Goal: Contribute content: Contribute content

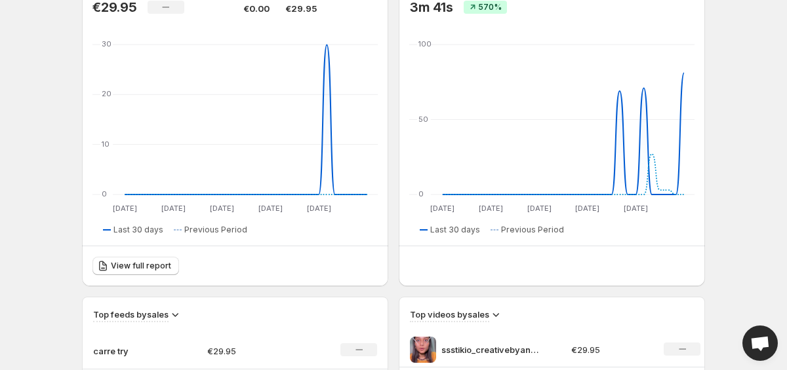
scroll to position [336, 0]
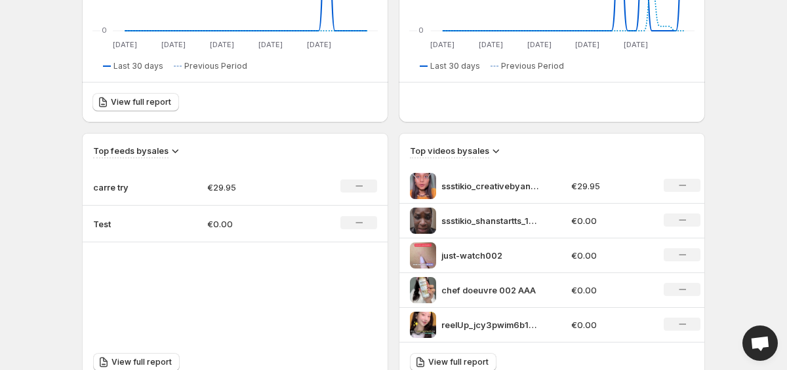
scroll to position [332, 0]
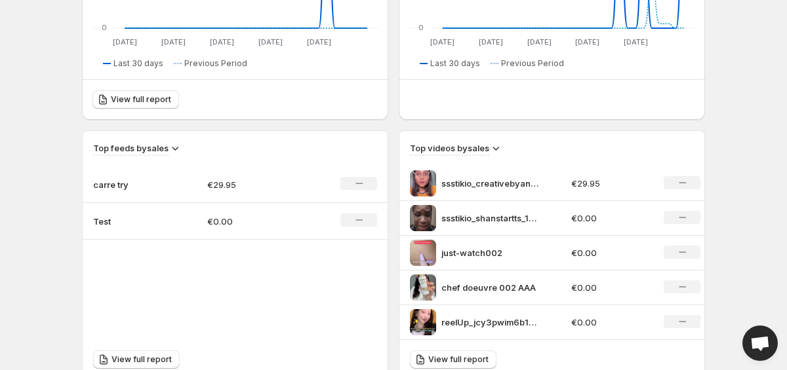
click at [426, 187] on img at bounding box center [423, 183] width 26 height 26
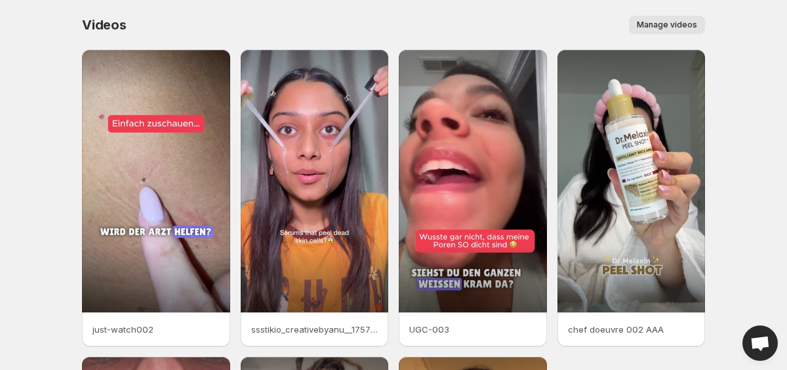
click at [673, 13] on div "Videos. This page is ready Videos Manage videos More actions Manage videos" at bounding box center [393, 25] width 623 height 50
click at [673, 16] on div "Videos. This page is ready Videos Manage videos More actions Manage videos" at bounding box center [393, 25] width 623 height 50
click at [652, 18] on button "Manage videos" at bounding box center [667, 25] width 76 height 18
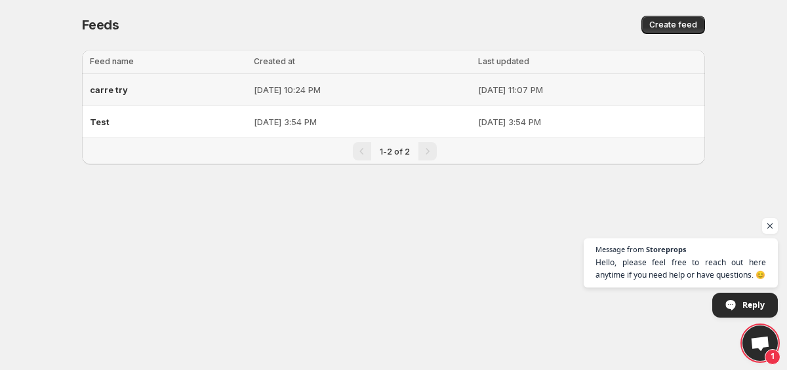
click at [474, 80] on td "[DATE] 11:07 PM" at bounding box center [589, 90] width 231 height 32
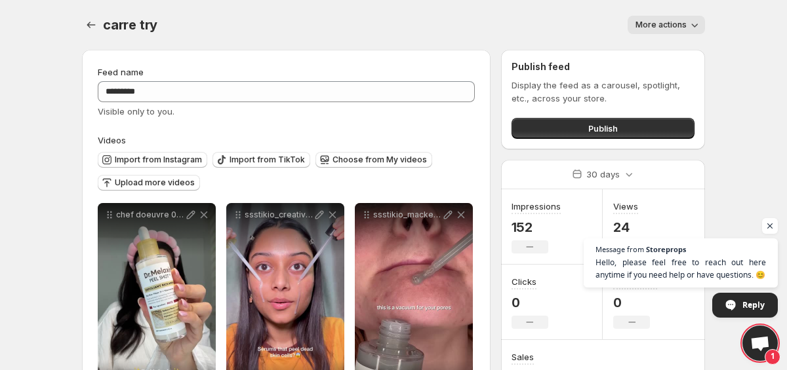
click at [127, 193] on div "Import from Instagram Import from TikTok Choose from My videos Upload more vide…" at bounding box center [286, 172] width 377 height 51
click at [176, 168] on div "Import from Instagram" at bounding box center [152, 161] width 109 height 18
click at [161, 180] on span "Upload more videos" at bounding box center [155, 183] width 80 height 10
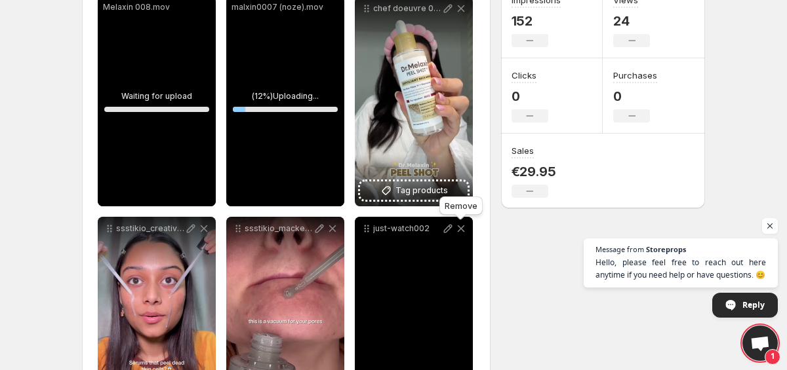
scroll to position [195, 0]
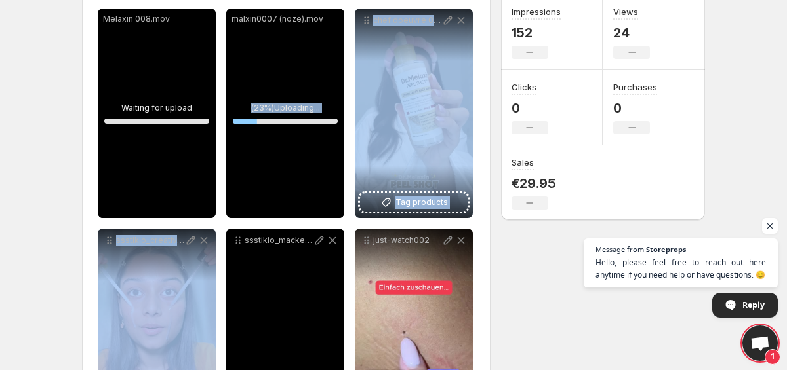
drag, startPoint x: 243, startPoint y: 83, endPoint x: 231, endPoint y: 269, distance: 187.2
click at [231, 269] on div "**********" at bounding box center [286, 334] width 377 height 650
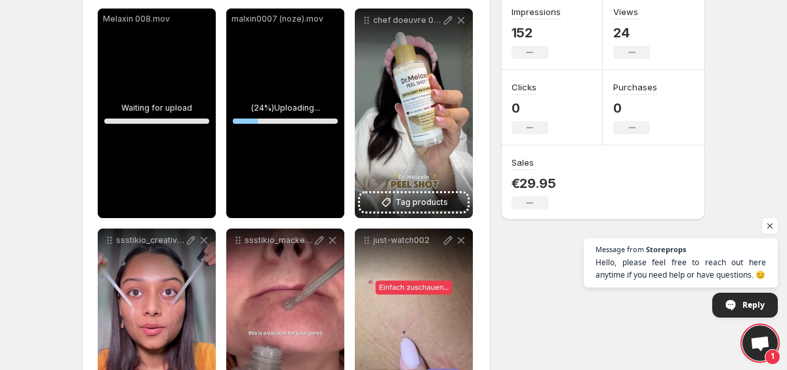
click at [73, 177] on div "**********" at bounding box center [387, 268] width 633 height 846
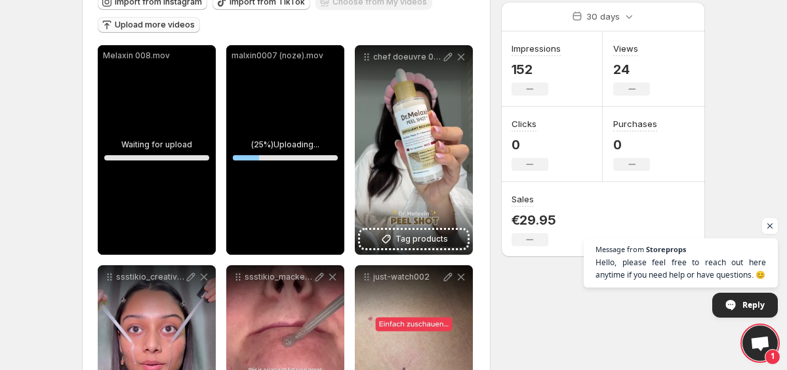
scroll to position [157, 0]
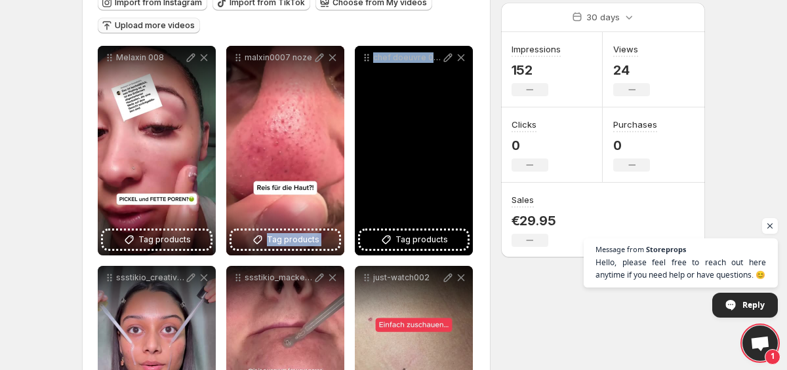
drag, startPoint x: 284, startPoint y: 130, endPoint x: 399, endPoint y: 158, distance: 117.5
click at [399, 158] on div "**********" at bounding box center [286, 371] width 377 height 650
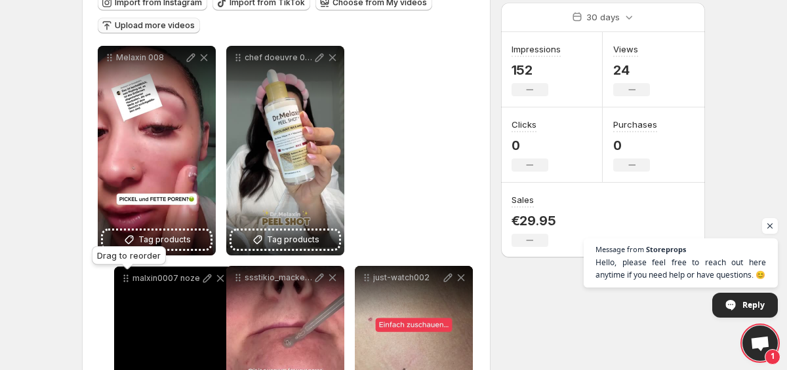
drag, startPoint x: 237, startPoint y: 58, endPoint x: 125, endPoint y: 280, distance: 248.0
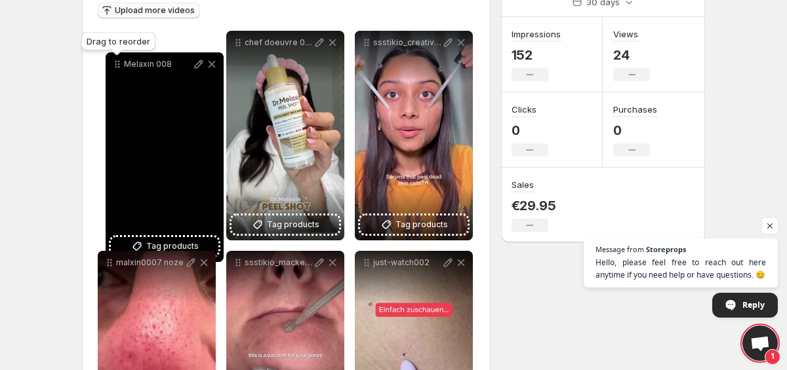
scroll to position [167, 0]
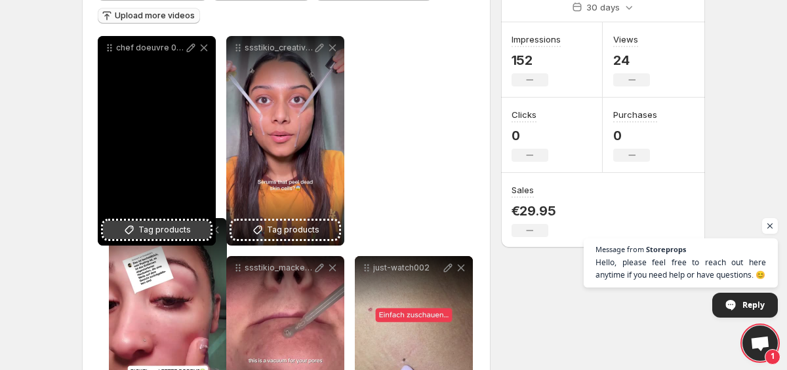
drag, startPoint x: 106, startPoint y: 59, endPoint x: 117, endPoint y: 232, distance: 173.4
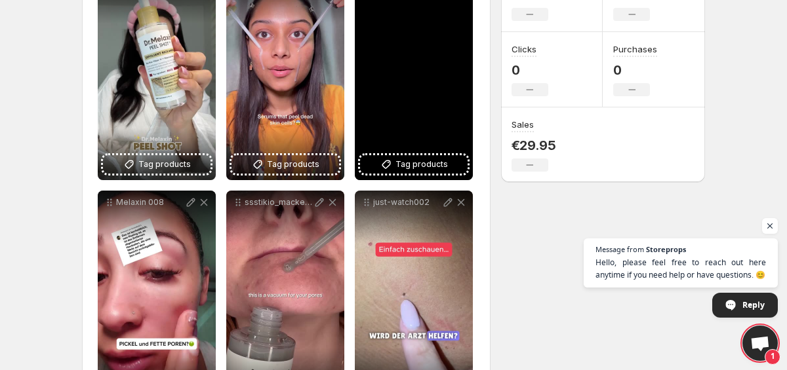
scroll to position [175, 0]
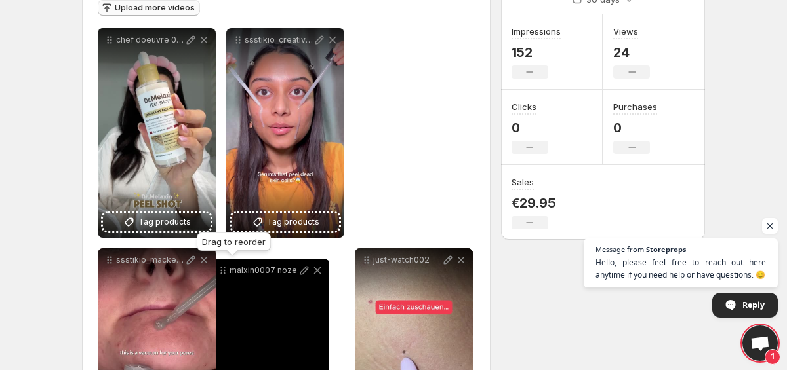
drag, startPoint x: 368, startPoint y: 42, endPoint x: 224, endPoint y: 273, distance: 272.3
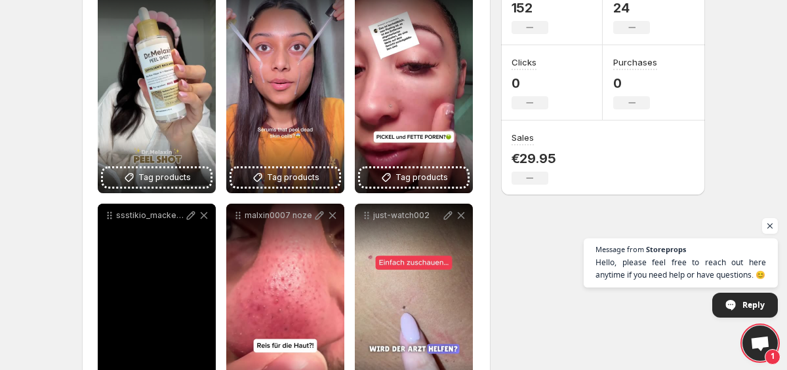
scroll to position [222, 0]
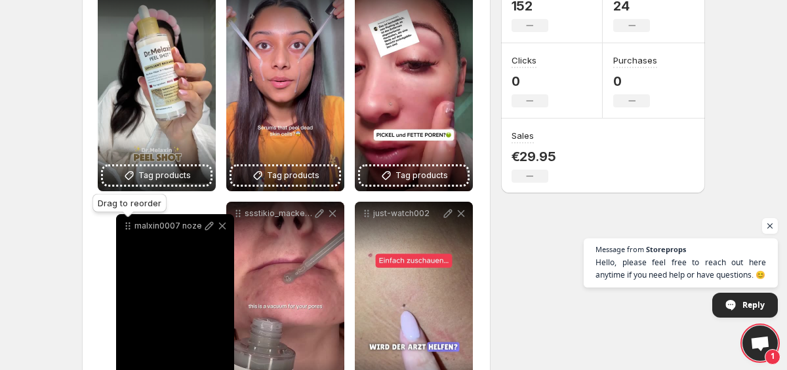
drag, startPoint x: 237, startPoint y: 212, endPoint x: 127, endPoint y: 224, distance: 110.8
click at [127, 224] on icon at bounding box center [127, 226] width 13 height 13
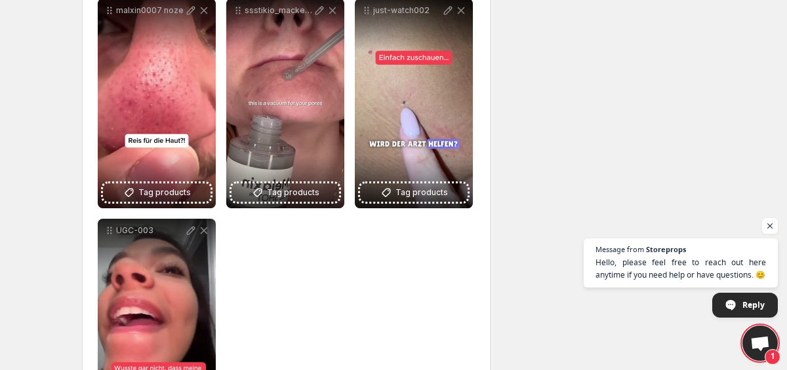
scroll to position [475, 0]
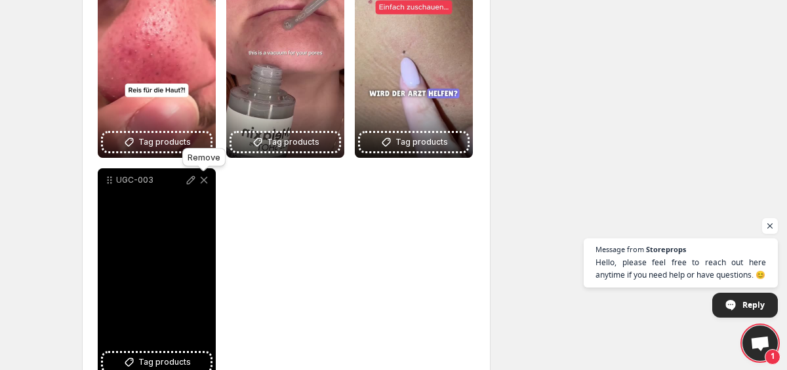
click at [204, 182] on icon at bounding box center [203, 180] width 13 height 13
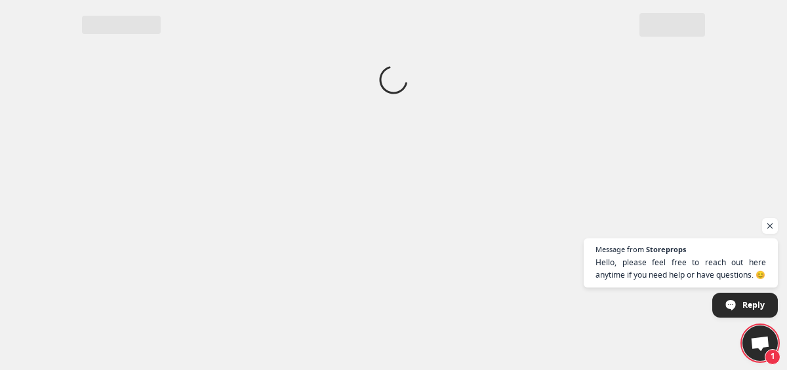
scroll to position [0, 0]
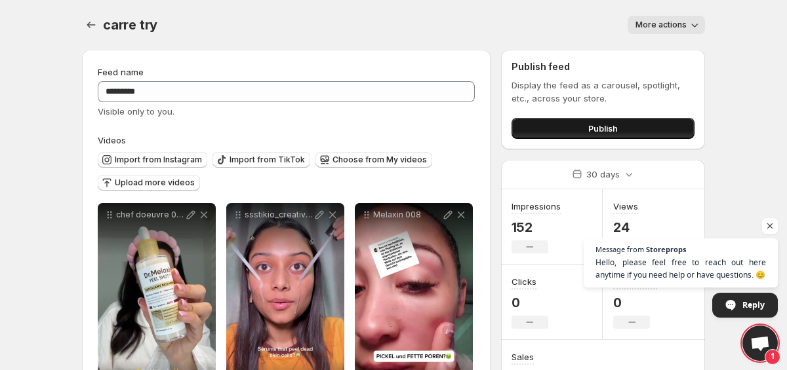
click at [614, 135] on button "Publish" at bounding box center [602, 128] width 183 height 21
